Goal: Task Accomplishment & Management: Use online tool/utility

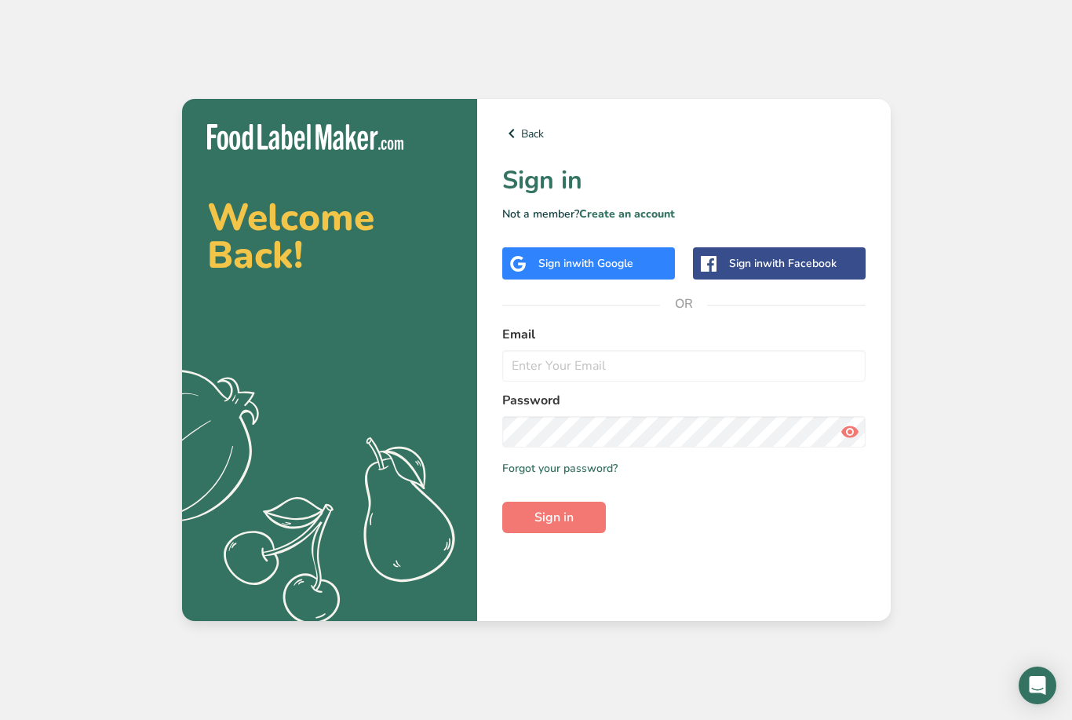
click at [548, 272] on div "Sign in with Google" at bounding box center [585, 263] width 95 height 16
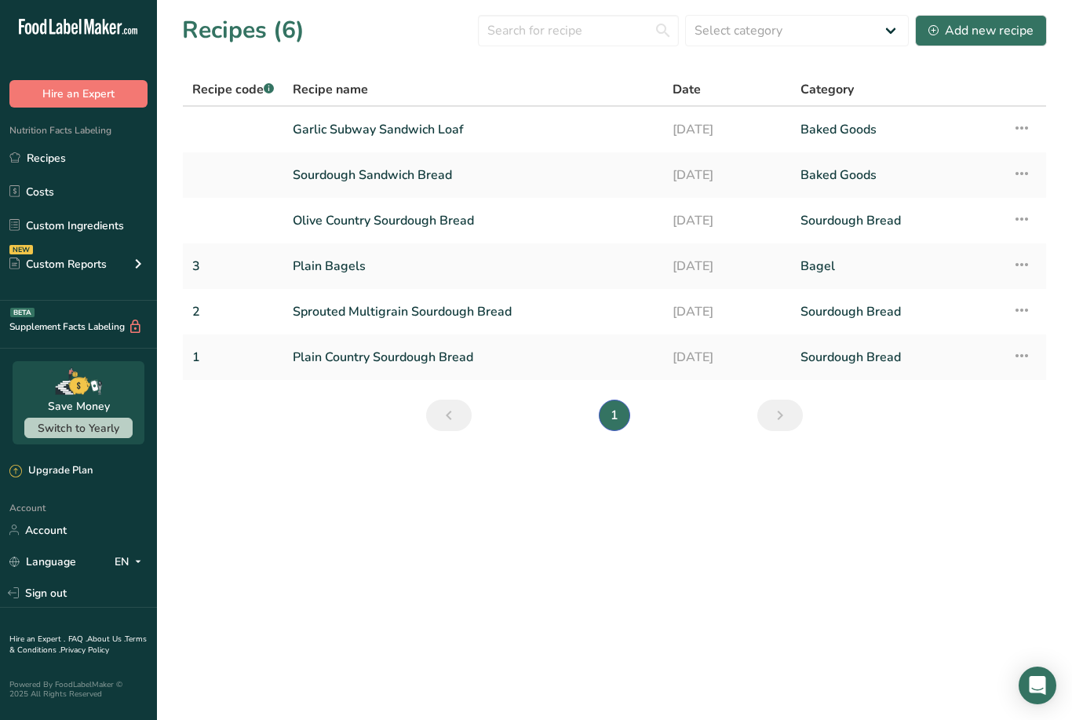
click at [329, 184] on link "Sourdough Sandwich Bread" at bounding box center [473, 175] width 361 height 33
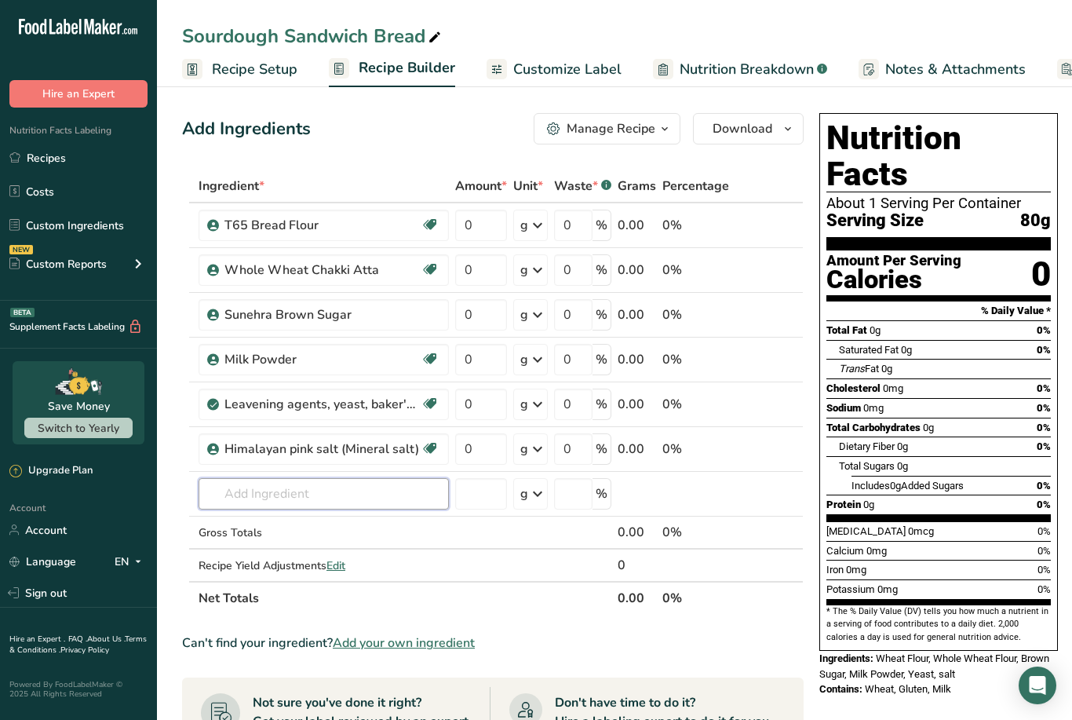
click at [232, 495] on input "text" at bounding box center [324, 493] width 250 height 31
type input "Purified"
click at [571, 629] on section "Ingredient * Amount * Unit * Waste * .a-a{fill:#347362;}.b-a{fill:#fff;} Grams …" at bounding box center [493, 675] width 622 height 1011
click at [239, 489] on input "text" at bounding box center [324, 493] width 250 height 31
click at [255, 531] on p "[MEDICAL_DATA]" at bounding box center [263, 525] width 104 height 16
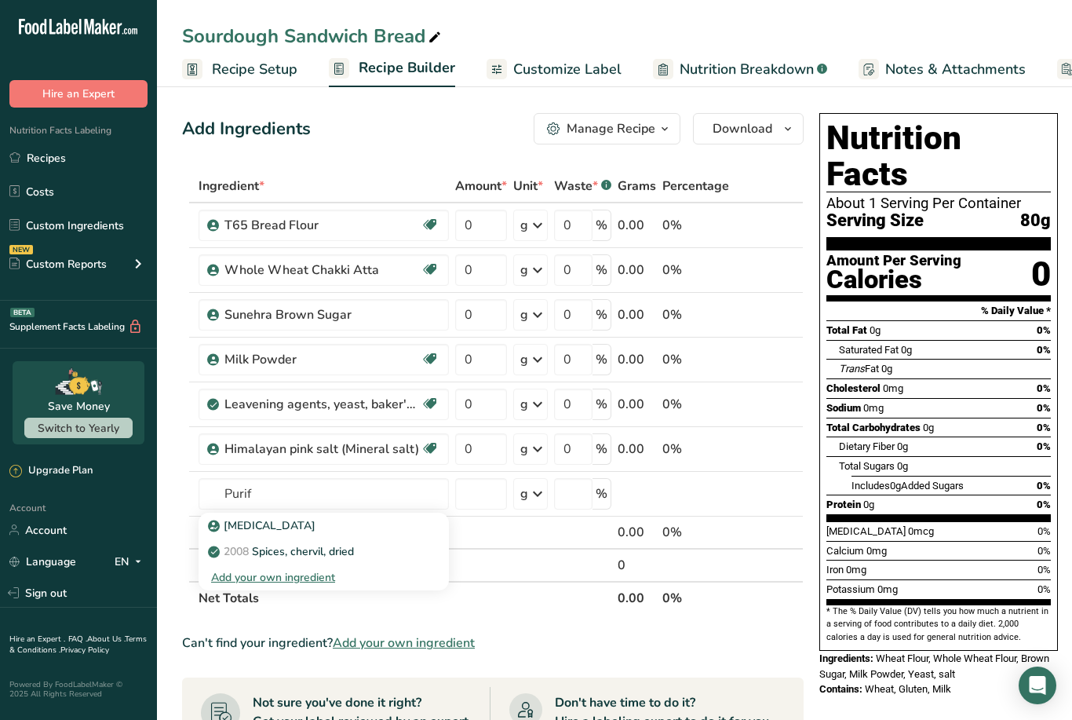
type input "[MEDICAL_DATA]"
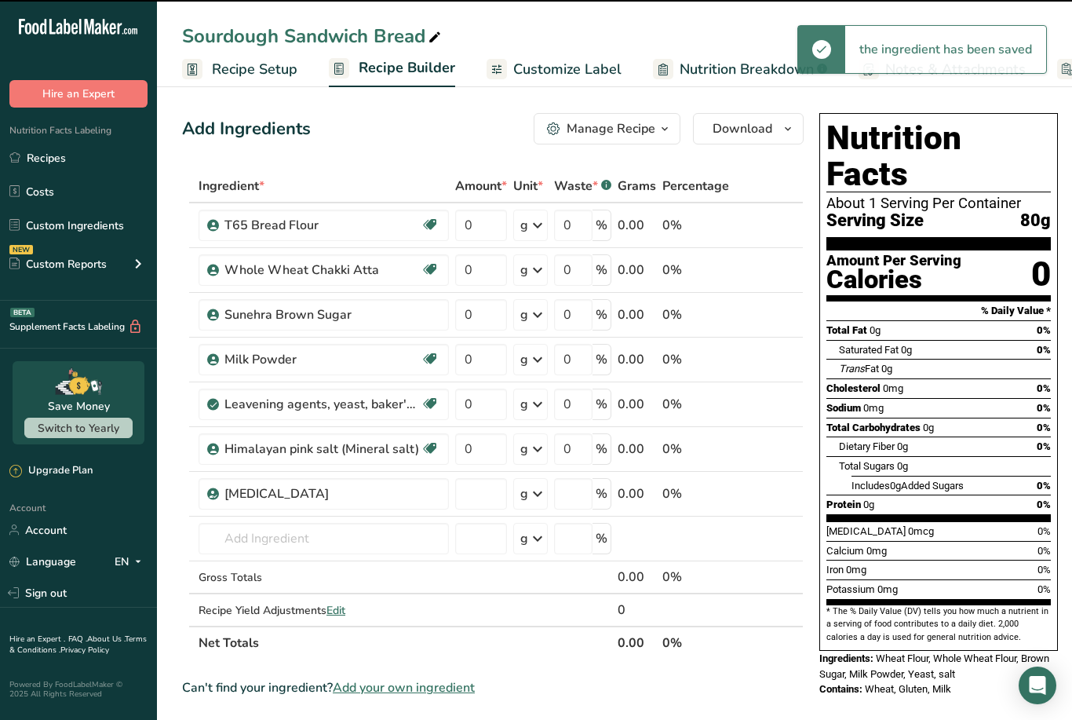
type input "0"
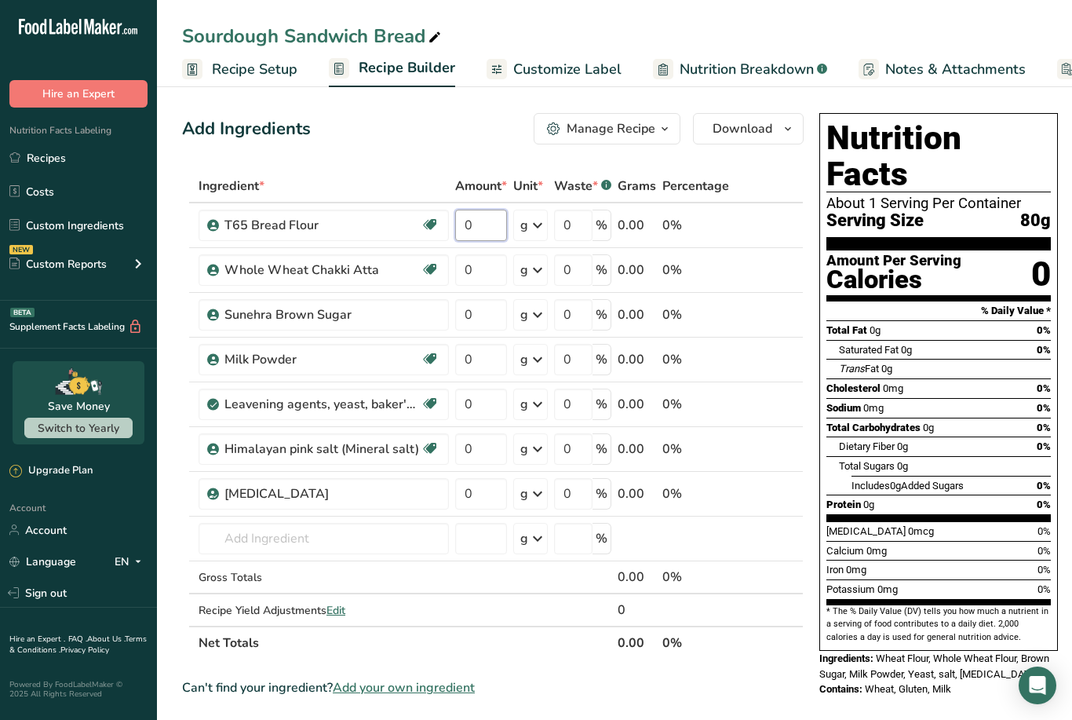
click at [487, 232] on input "0" at bounding box center [481, 225] width 52 height 31
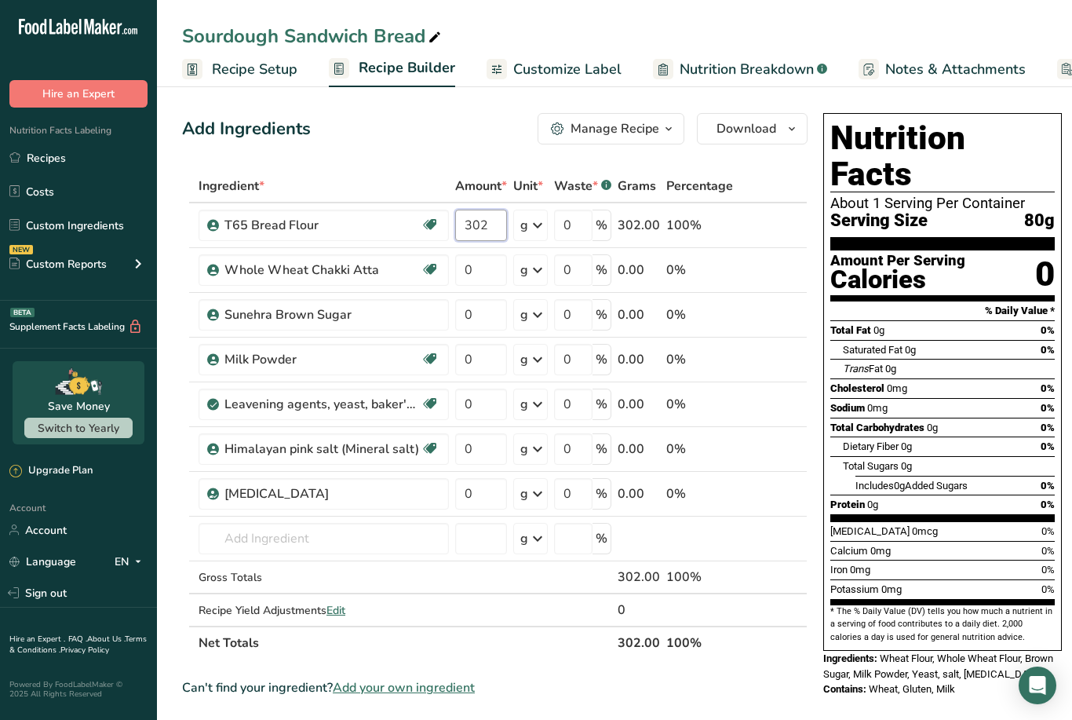
type input "302"
click at [474, 363] on div "Ingredient * Amount * Unit * Waste * .a-a{fill:#347362;}.b-a{fill:#fff;} Grams …" at bounding box center [495, 415] width 626 height 490
type input "20"
click at [987, 683] on div "Nutrition Facts About 4 Servings Per Container Serving Size 80g Amount Per Serv…" at bounding box center [942, 679] width 251 height 1144
click at [233, 68] on span "Recipe Setup" at bounding box center [255, 69] width 86 height 21
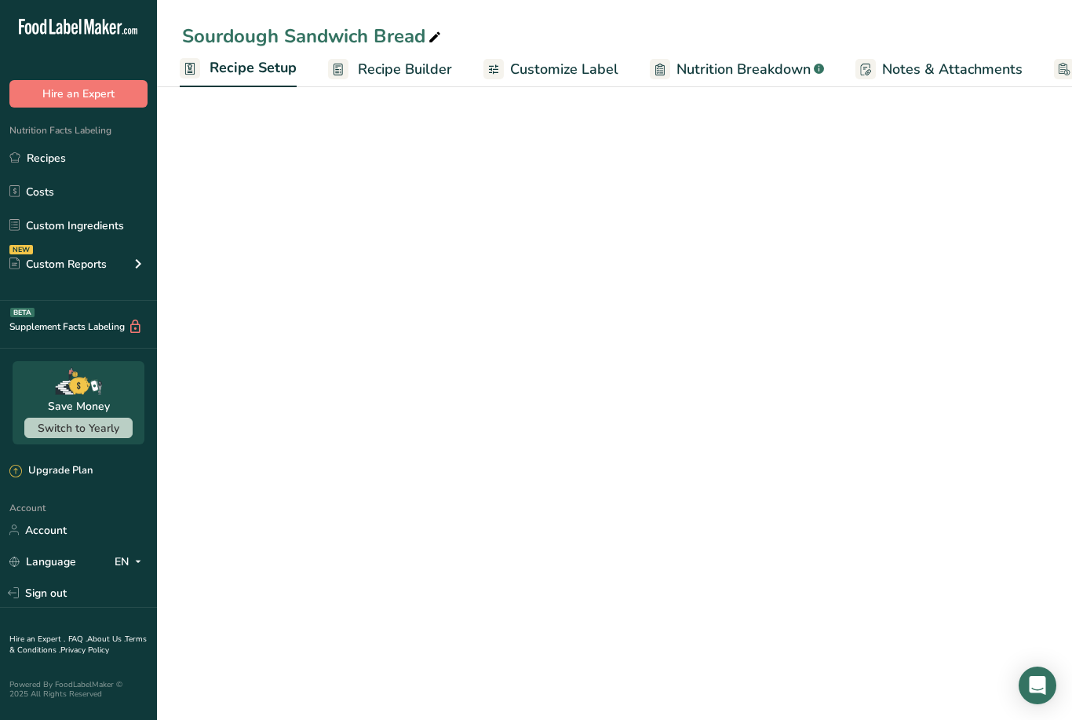
scroll to position [0, 5]
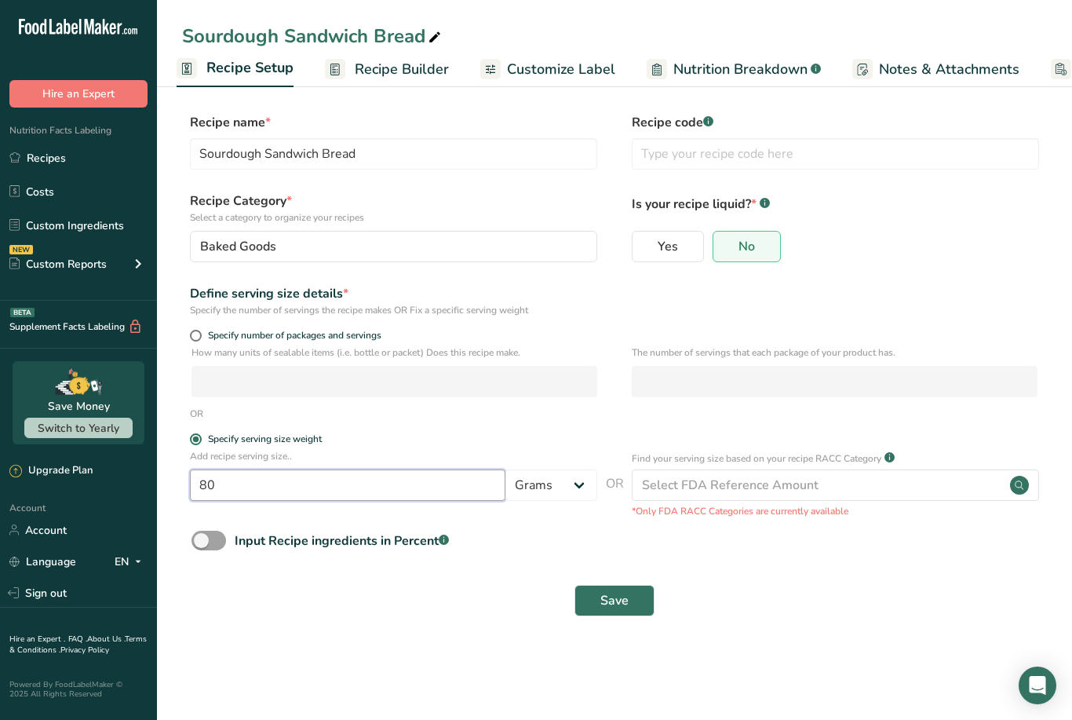
click at [233, 478] on input "80" at bounding box center [348, 484] width 316 height 31
type input "8"
type input "55"
click at [641, 592] on button "Save" at bounding box center [615, 600] width 80 height 31
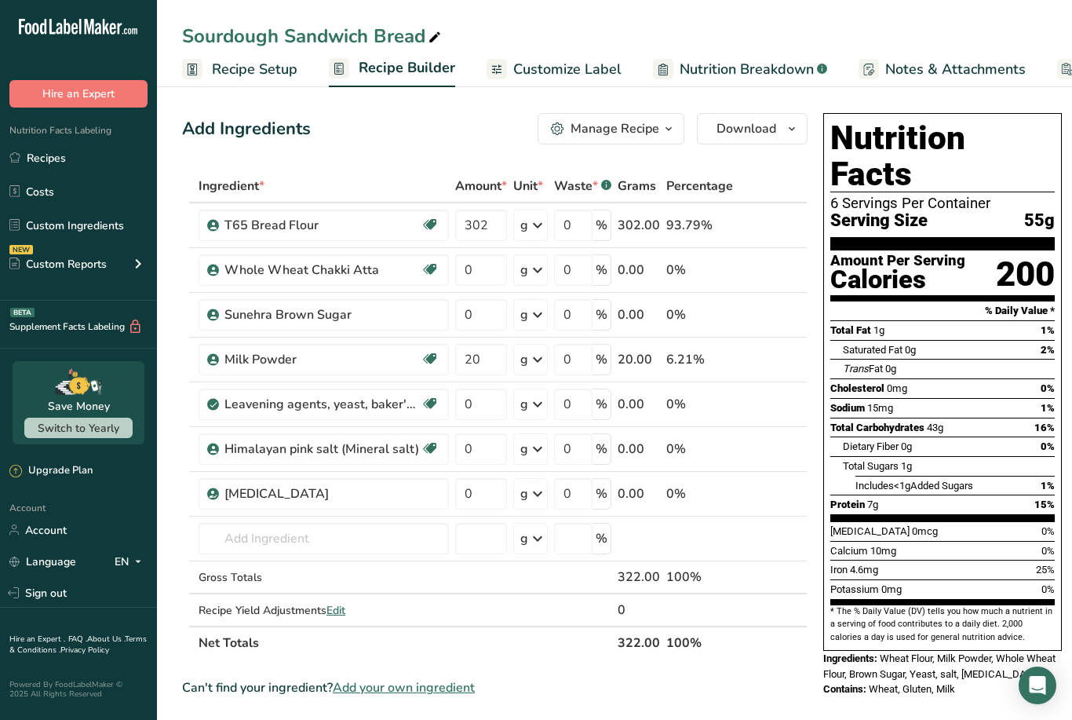
click at [53, 162] on link "Recipes" at bounding box center [78, 158] width 157 height 30
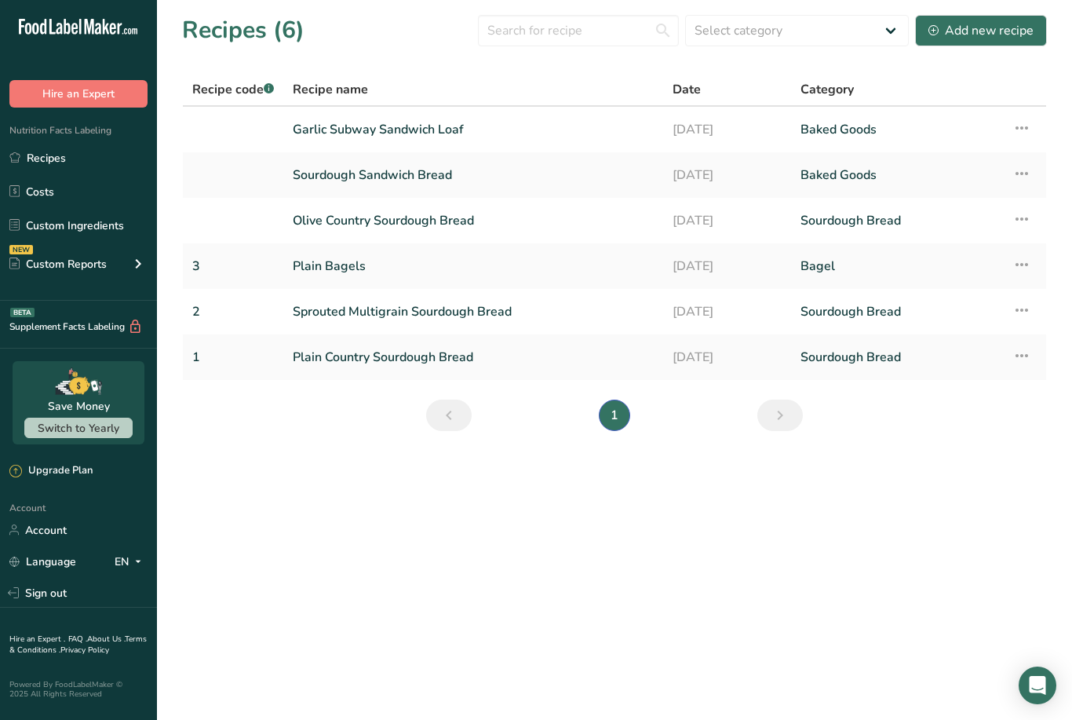
click at [425, 347] on link "Plain Country Sourdough Bread" at bounding box center [473, 357] width 361 height 33
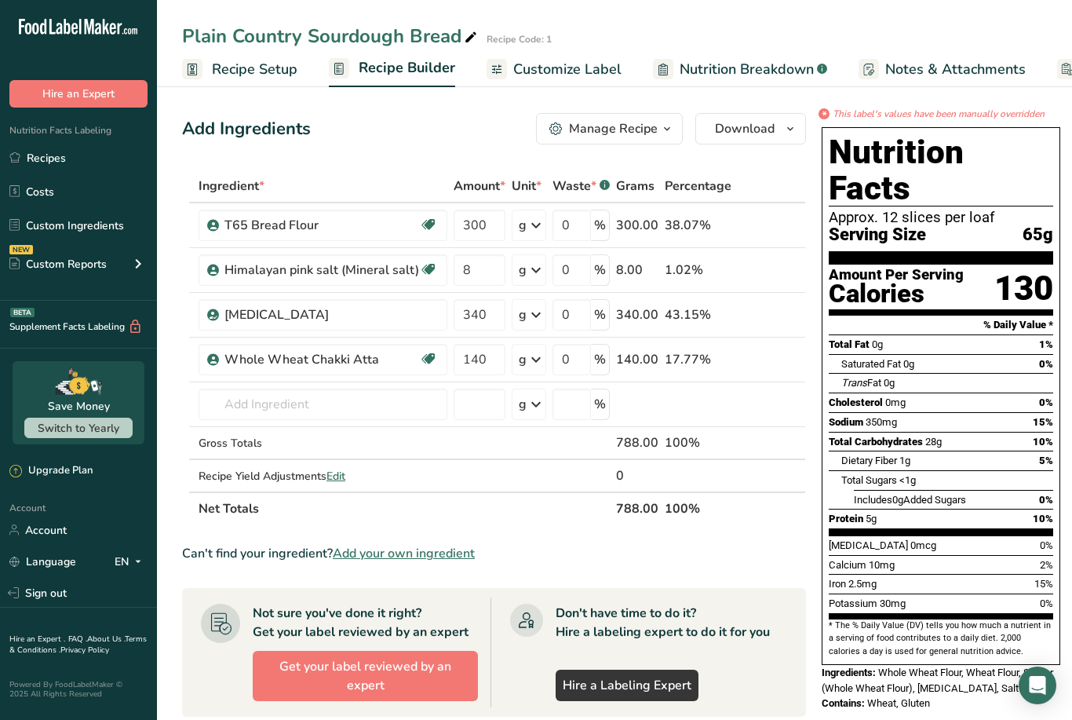
click at [52, 160] on link "Recipes" at bounding box center [78, 158] width 157 height 30
